Goal: Task Accomplishment & Management: Use online tool/utility

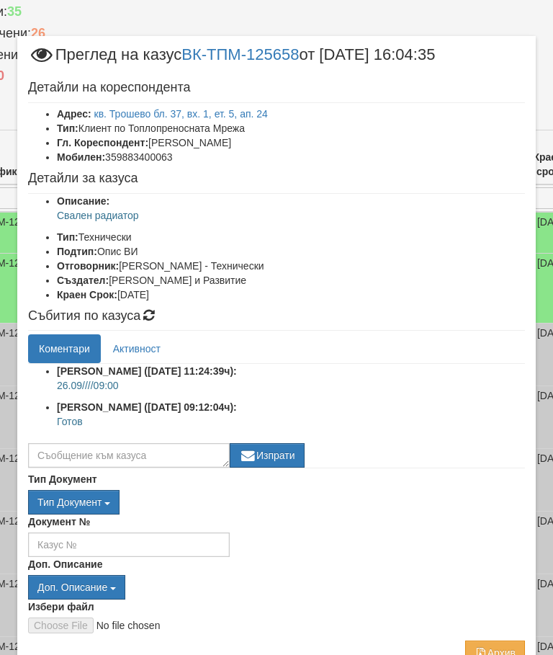
scroll to position [162, 0]
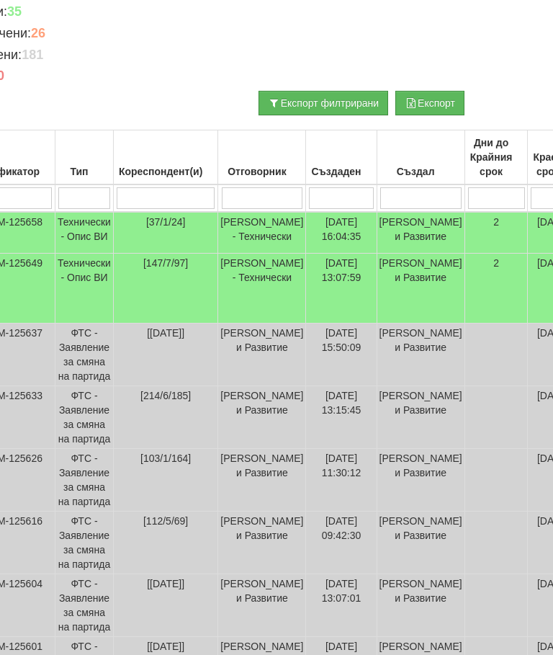
click at [97, 301] on td "Технически - Опис ВИ" at bounding box center [84, 289] width 58 height 70
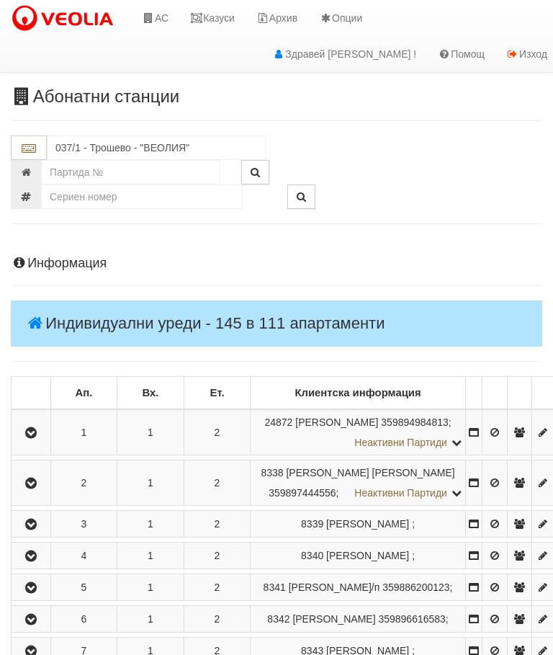
scroll to position [1343, 0]
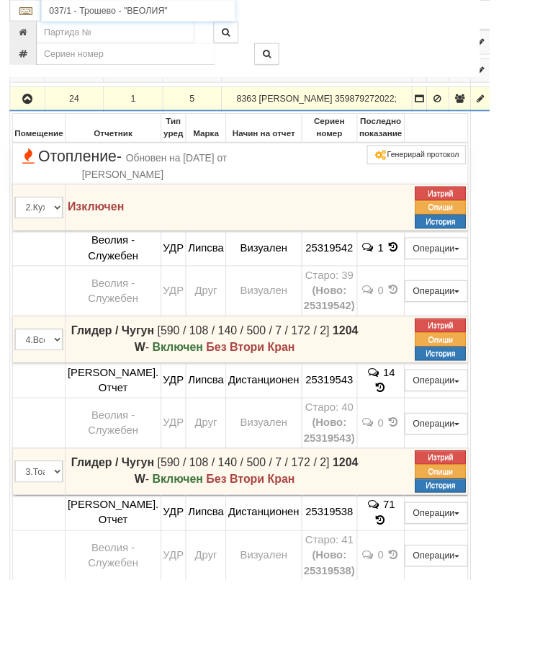
click at [137, 12] on input "037/1 - Трошево - "ВЕОЛИЯ"" at bounding box center [156, 12] width 219 height 25
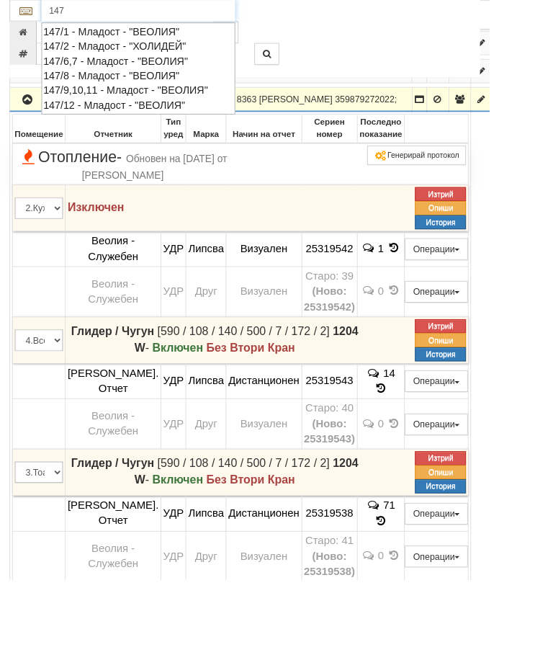
click at [142, 68] on div "147/6,7 - Младост - "ВЕОЛИЯ"" at bounding box center [156, 69] width 215 height 17
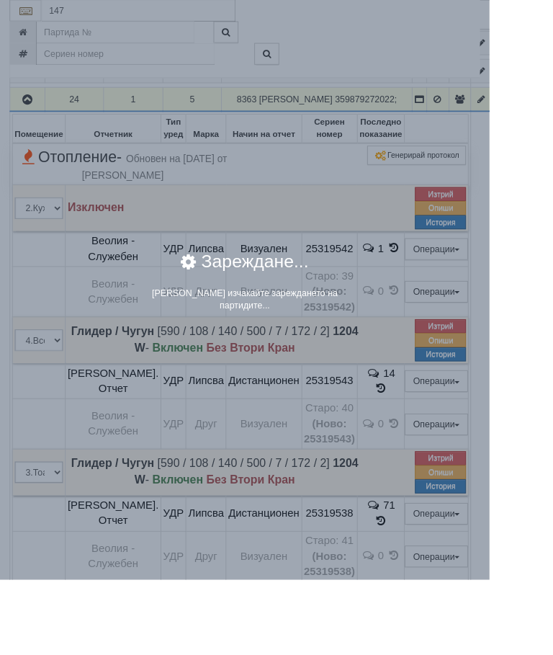
type input "147/6,7 - Младост - "ВЕОЛИЯ""
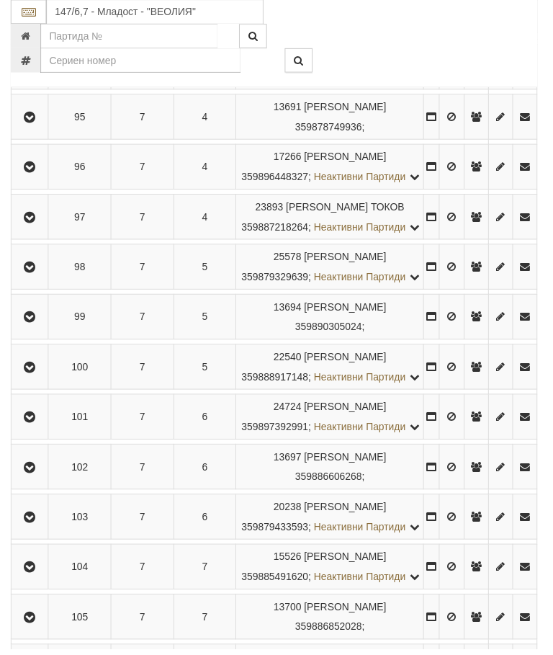
scroll to position [1560, 0]
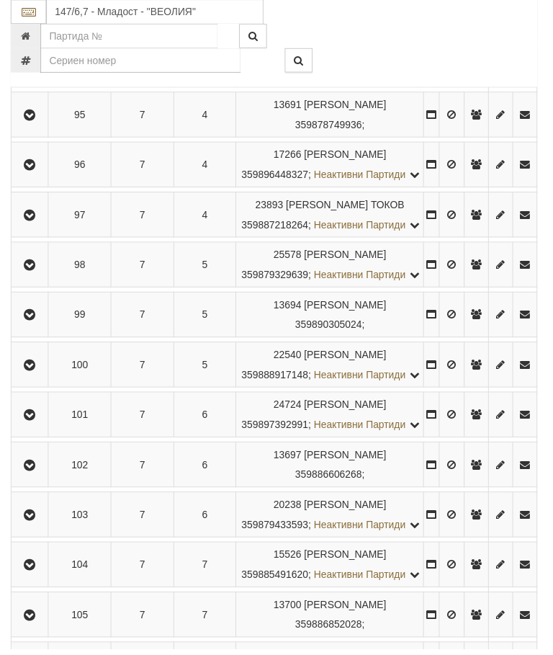
click at [36, 223] on icon "button" at bounding box center [30, 218] width 17 height 10
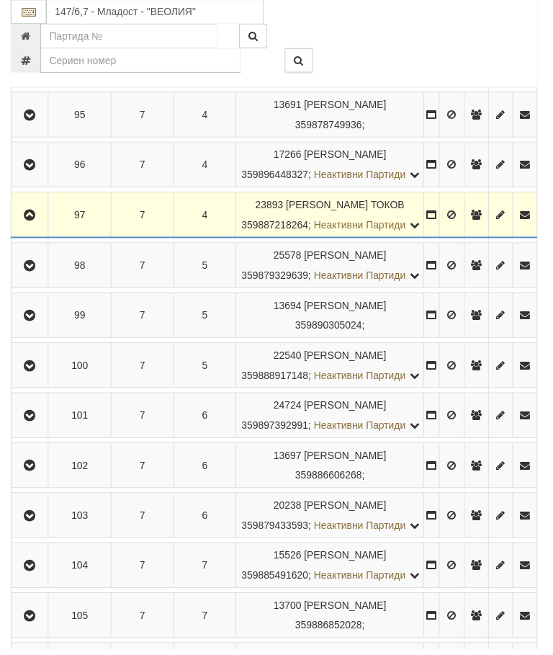
scroll to position [1561, 0]
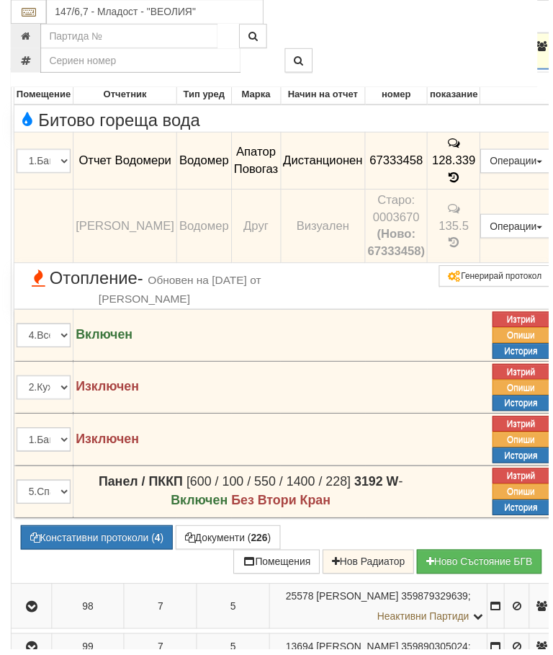
click at [136, 309] on span "Отопление - Обновен на [DATE] от [PERSON_NAME]" at bounding box center [146, 290] width 258 height 38
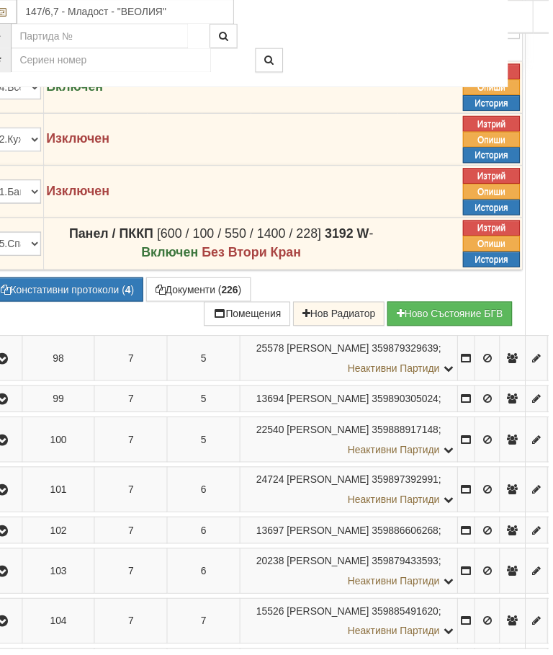
scroll to position [1811, 33]
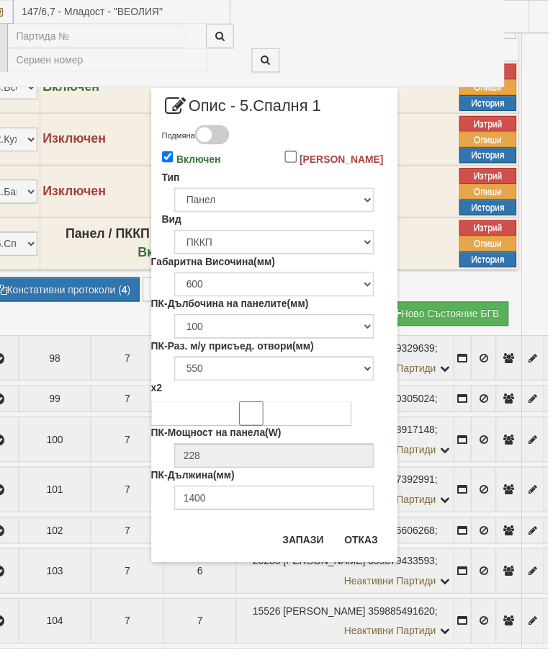
click at [368, 549] on button "Отказ" at bounding box center [364, 544] width 51 height 23
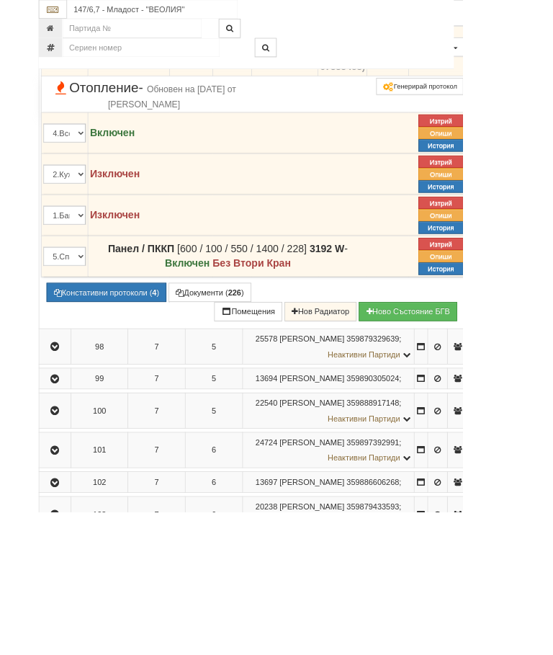
scroll to position [1763, 0]
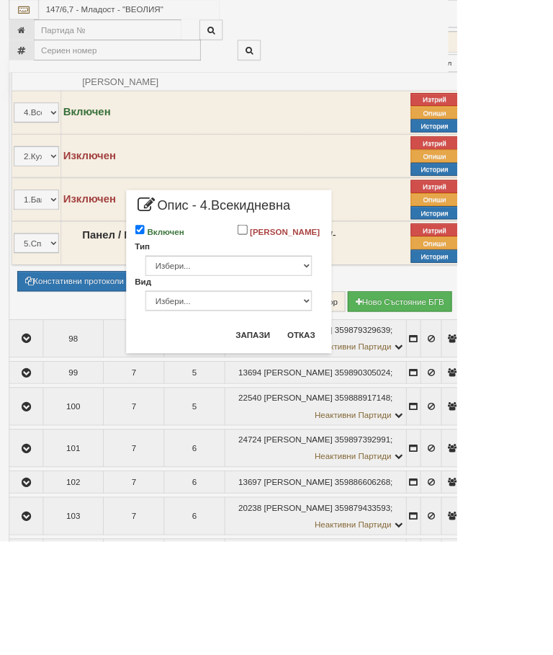
click at [176, 278] on input "Включен" at bounding box center [170, 278] width 12 height 12
checkbox input "false"
click at [336, 401] on button "Запази" at bounding box center [306, 404] width 59 height 23
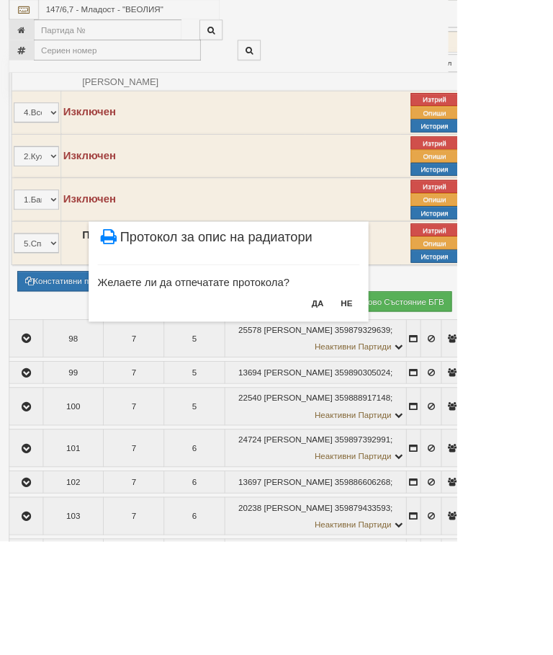
click at [435, 362] on button "НЕ" at bounding box center [419, 366] width 31 height 23
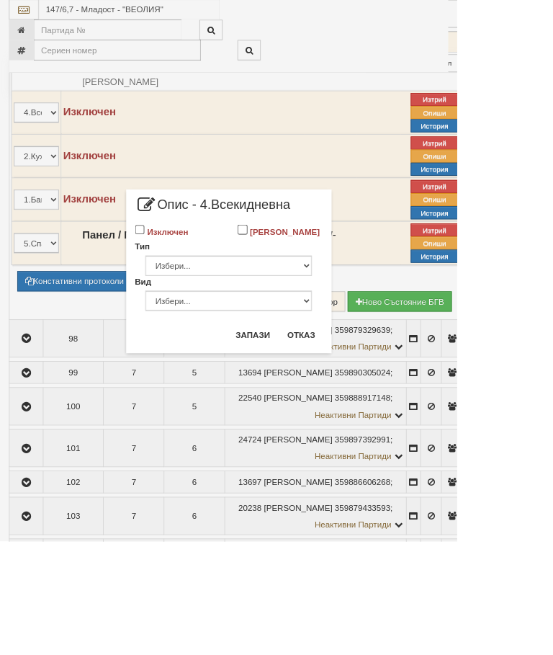
click at [176, 282] on input "Изключен" at bounding box center [170, 278] width 12 height 12
checkbox input "true"
click at [336, 404] on button "Запази" at bounding box center [306, 404] width 59 height 23
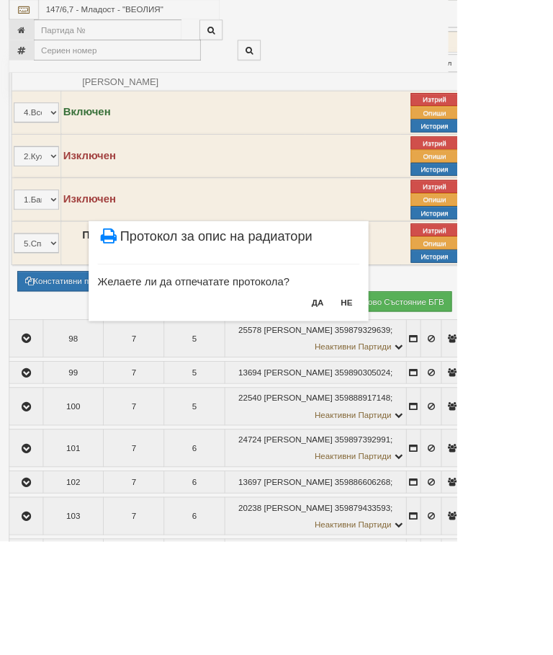
click at [435, 362] on button "НЕ" at bounding box center [419, 366] width 31 height 23
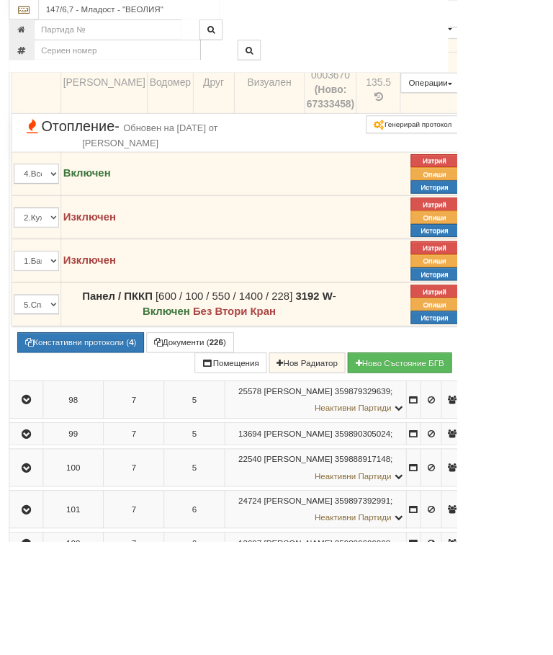
scroll to position [1706, 0]
